Goal: Transaction & Acquisition: Book appointment/travel/reservation

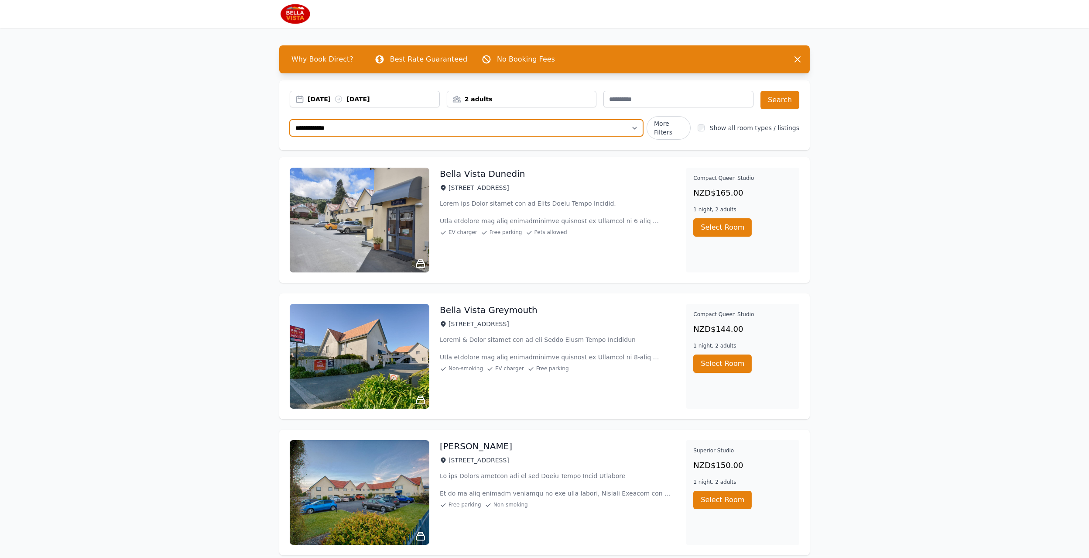
click at [348, 127] on select "**********" at bounding box center [466, 128] width 353 height 17
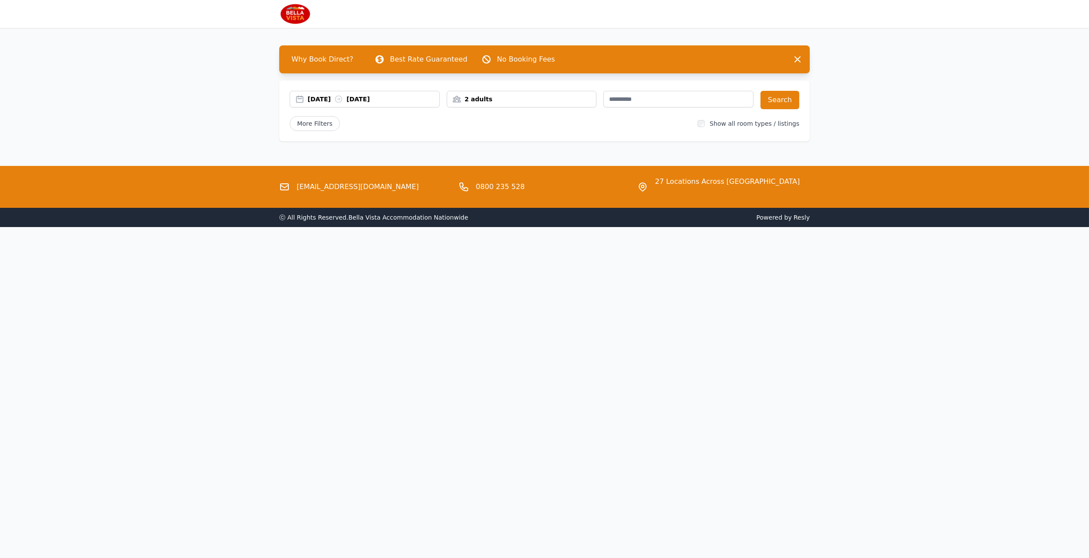
click at [376, 98] on div "[DATE] [DATE]" at bounding box center [374, 99] width 132 height 9
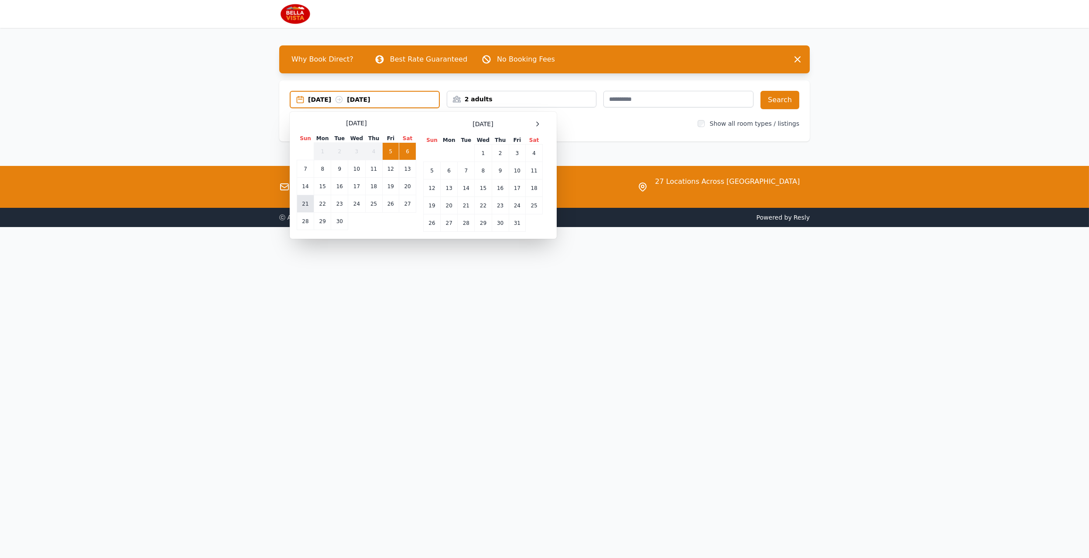
click at [303, 202] on td "21" at bounding box center [305, 203] width 17 height 17
click at [319, 201] on td "22" at bounding box center [322, 203] width 17 height 17
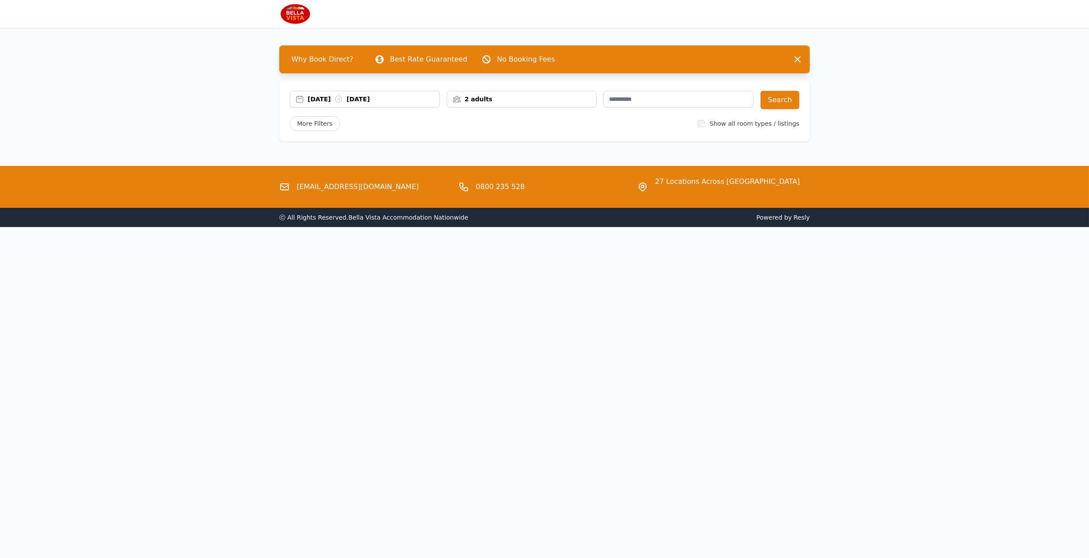
click at [554, 95] on div "2 adults" at bounding box center [521, 99] width 149 height 9
click at [510, 152] on div at bounding box center [512, 158] width 12 height 12
click at [786, 101] on button "Search" at bounding box center [780, 100] width 39 height 18
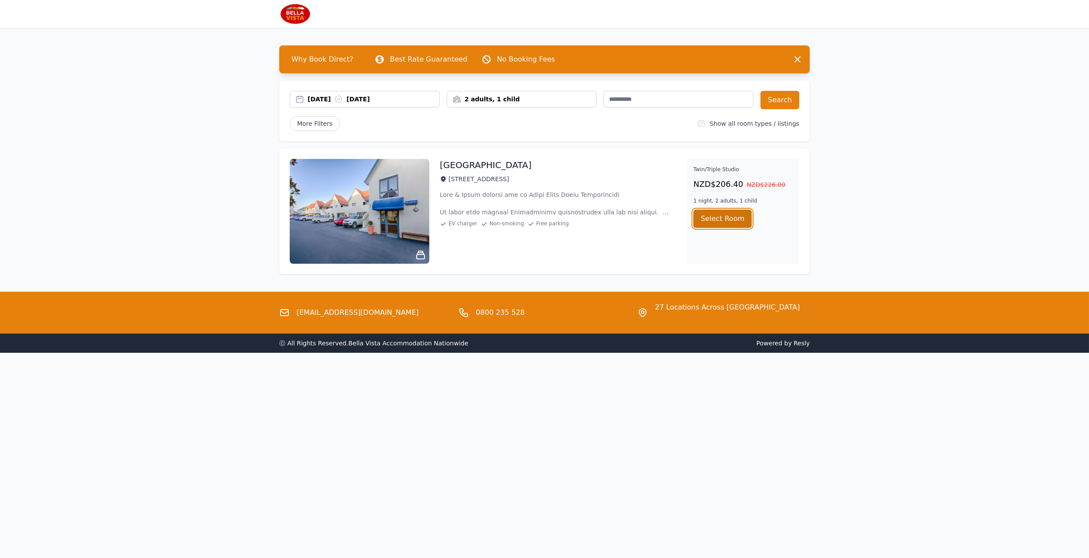
click at [709, 217] on button "Select Room" at bounding box center [722, 218] width 58 height 18
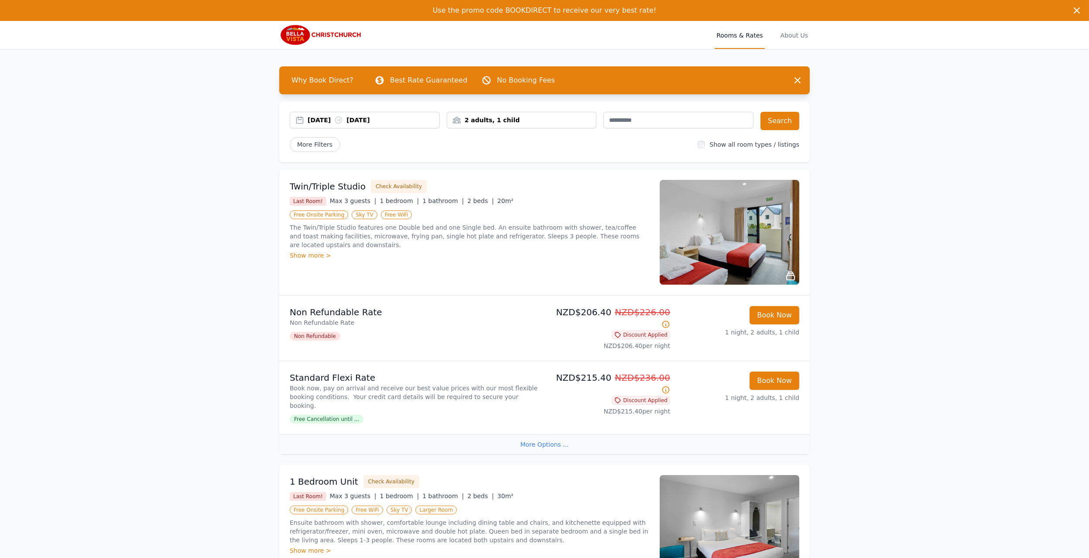
click at [459, 312] on p "Non Refundable Rate" at bounding box center [415, 312] width 251 height 12
click at [364, 121] on div "[DATE] [DATE]" at bounding box center [374, 120] width 132 height 9
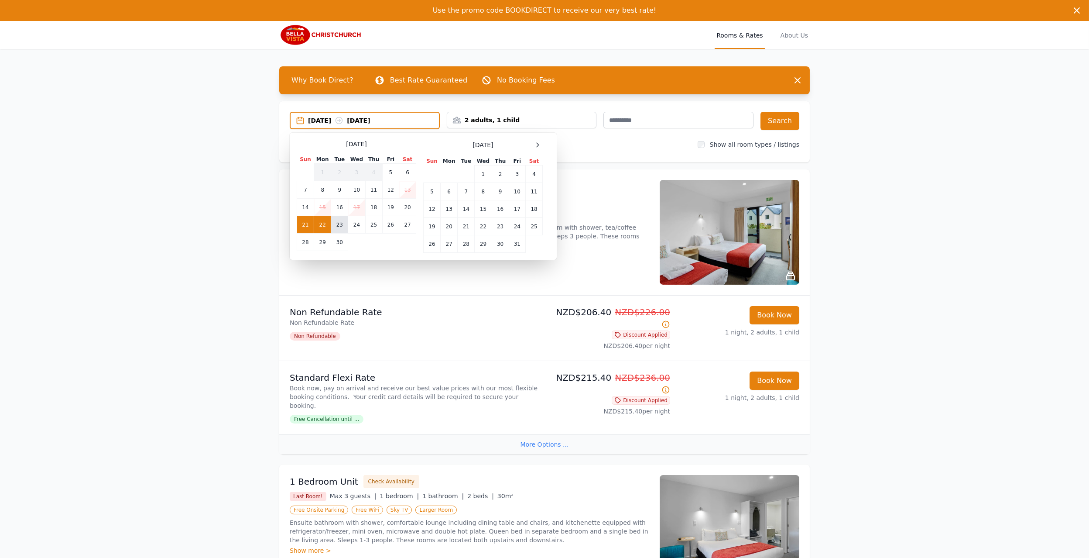
click at [342, 224] on td "23" at bounding box center [339, 224] width 17 height 17
click at [353, 224] on td "24" at bounding box center [356, 224] width 17 height 17
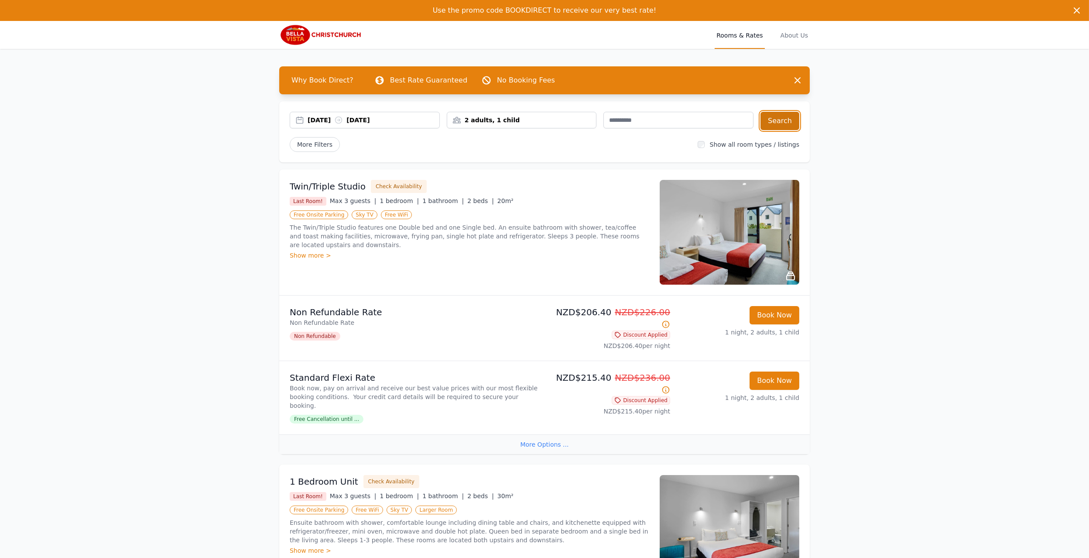
click at [778, 118] on button "Search" at bounding box center [780, 121] width 39 height 18
click at [541, 122] on div "2 adults, 1 child" at bounding box center [521, 120] width 149 height 9
click at [555, 157] on div "[DATE] [DATE] 2 adults, 1 child [DEMOGRAPHIC_DATA] Adult s 1 Child Search More …" at bounding box center [544, 131] width 531 height 61
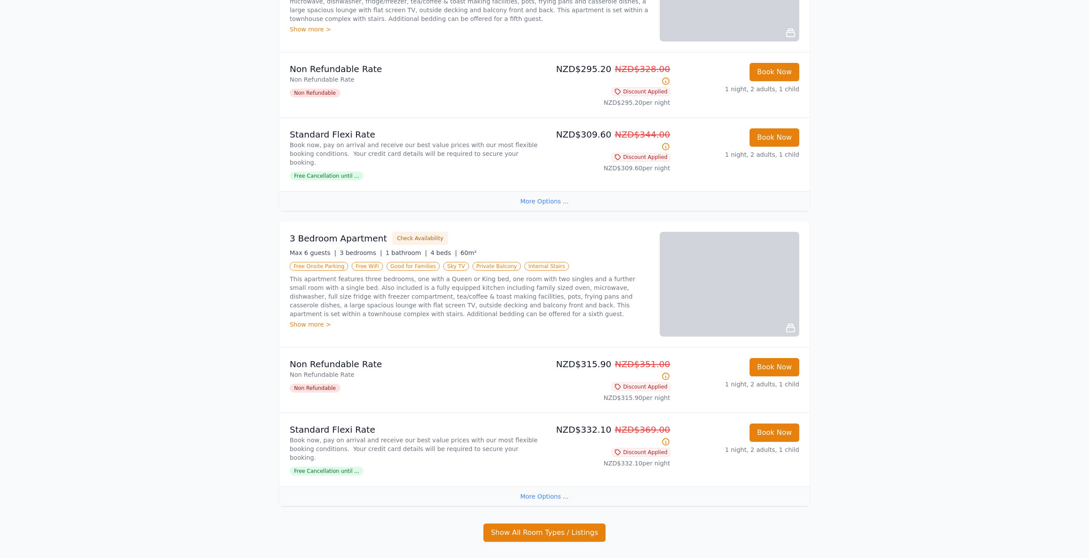
scroll to position [865, 0]
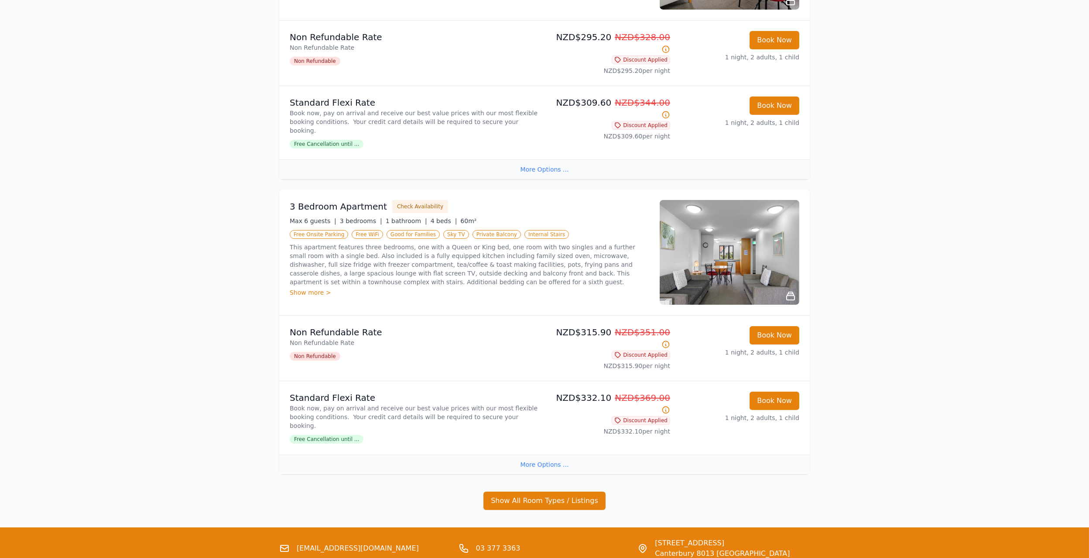
click at [753, 215] on img at bounding box center [730, 252] width 140 height 105
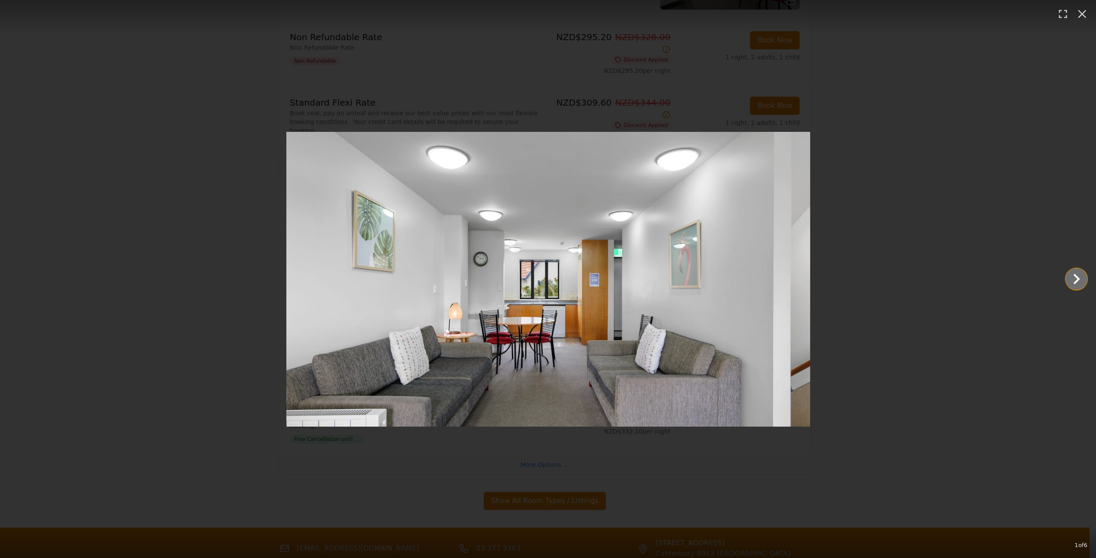
click at [1077, 281] on icon "Show slide 2 of 6" at bounding box center [1076, 278] width 21 height 21
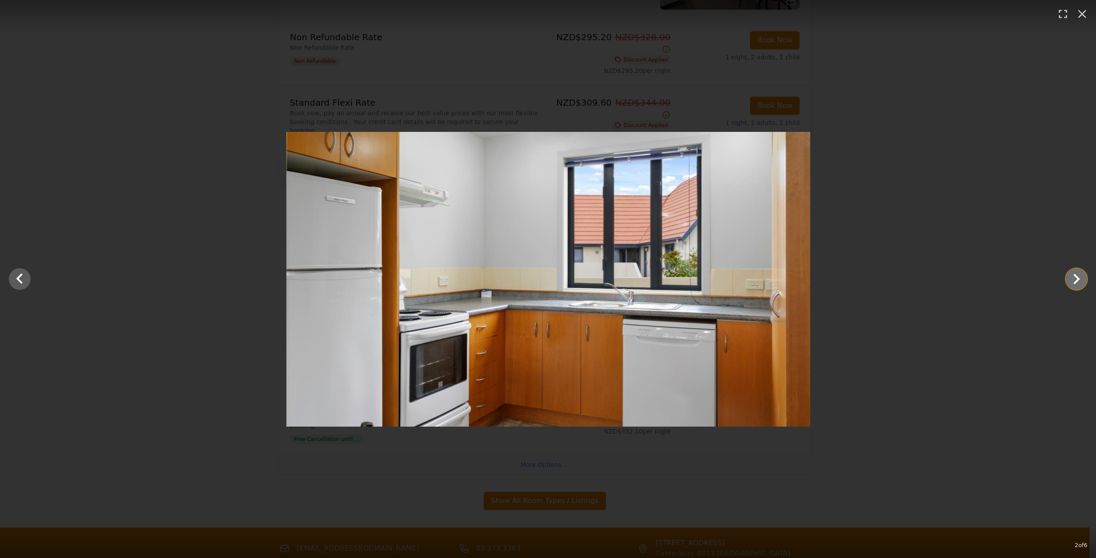
click at [1077, 281] on icon "Show slide 3 of 6" at bounding box center [1076, 278] width 21 height 21
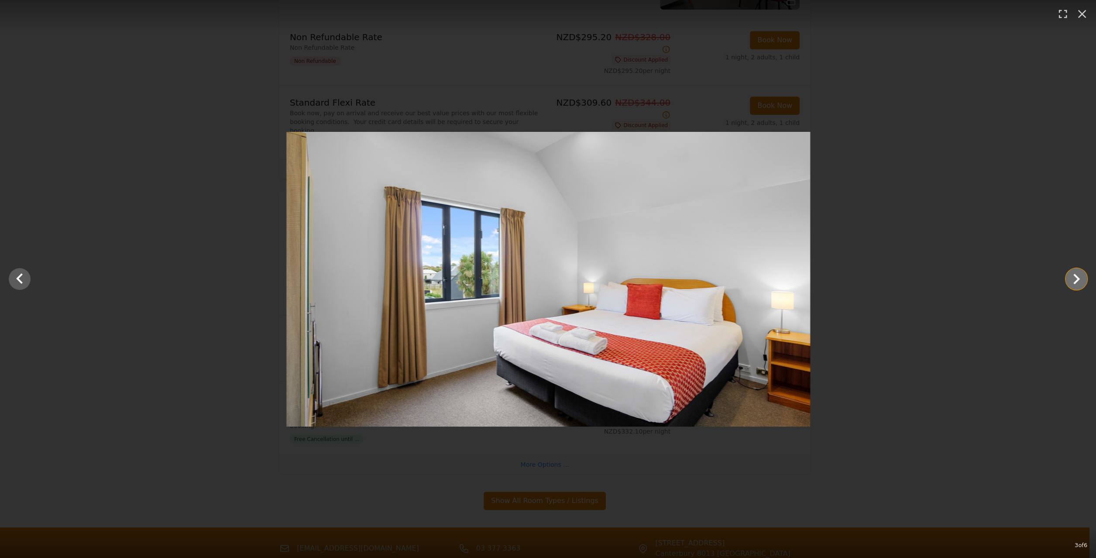
click at [1077, 281] on icon "Show slide 4 of 6" at bounding box center [1076, 278] width 21 height 21
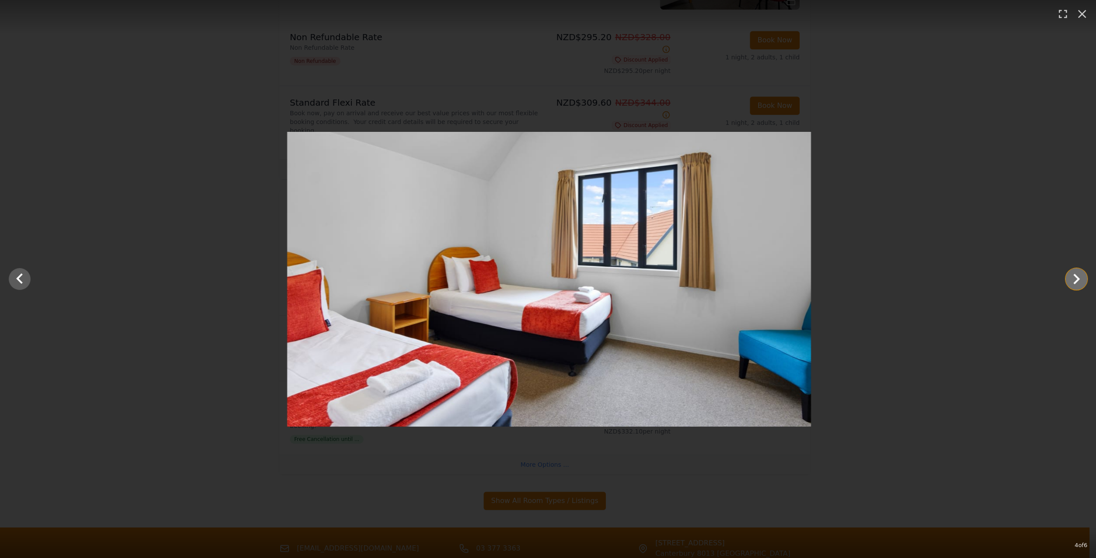
click at [1077, 281] on icon "Show slide 5 of 6" at bounding box center [1076, 278] width 21 height 21
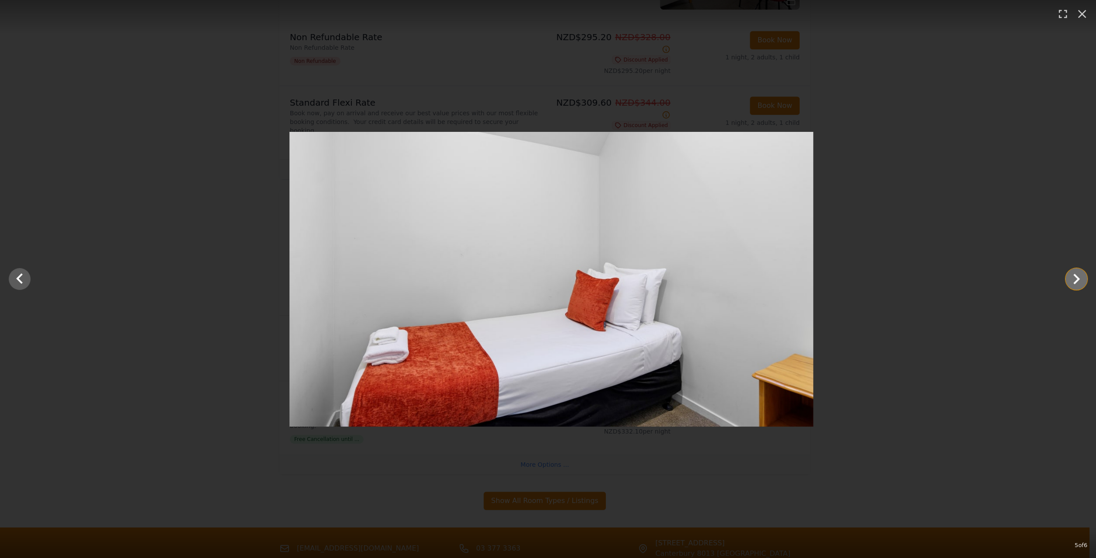
click at [1077, 281] on icon "Show slide 6 of 6" at bounding box center [1076, 278] width 21 height 21
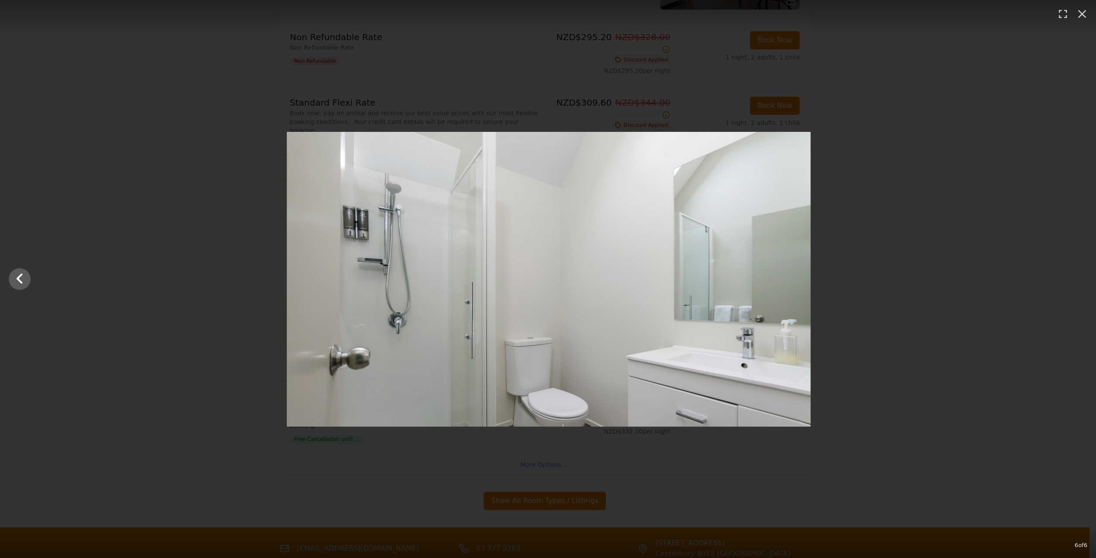
click at [1077, 281] on div at bounding box center [548, 279] width 1096 height 295
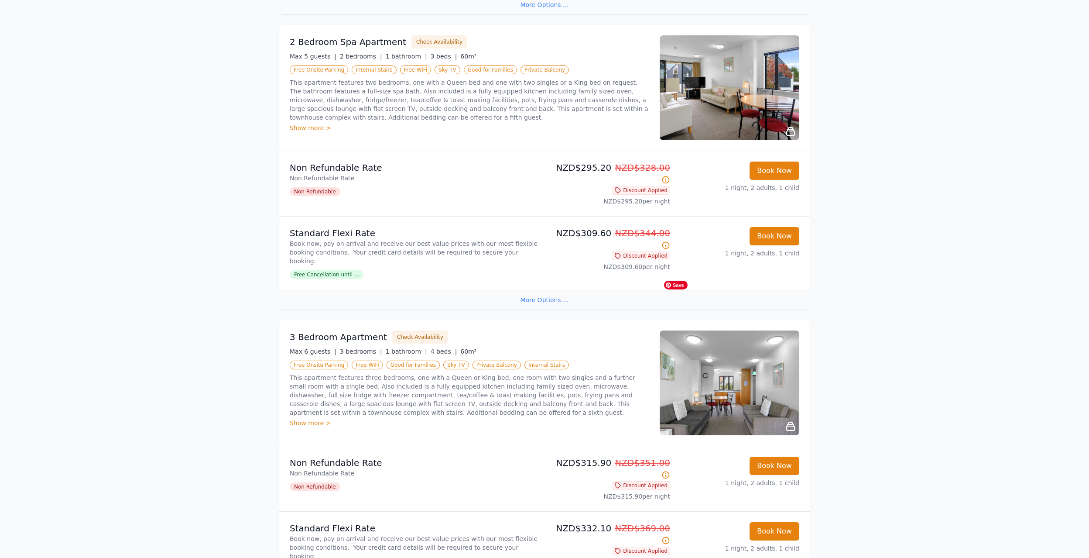
scroll to position [647, 0]
